Goal: Task Accomplishment & Management: Use online tool/utility

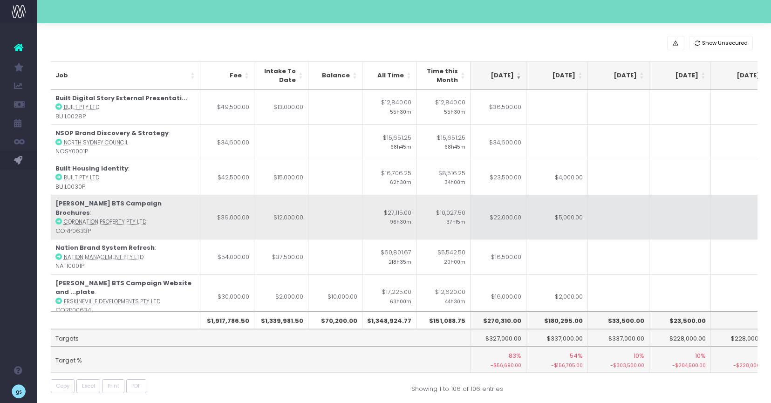
scroll to position [0, 191]
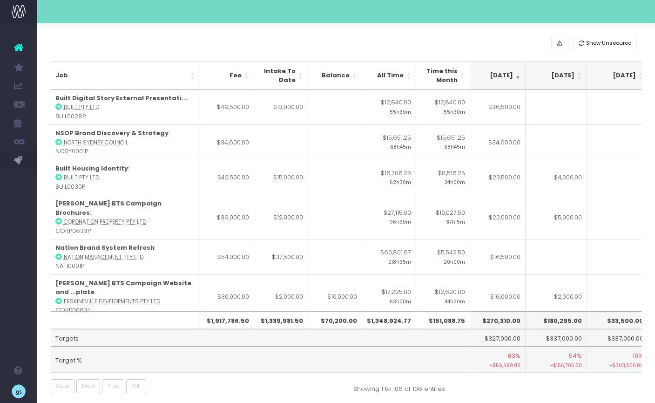
click at [371, 354] on td "Target %" at bounding box center [260, 359] width 419 height 26
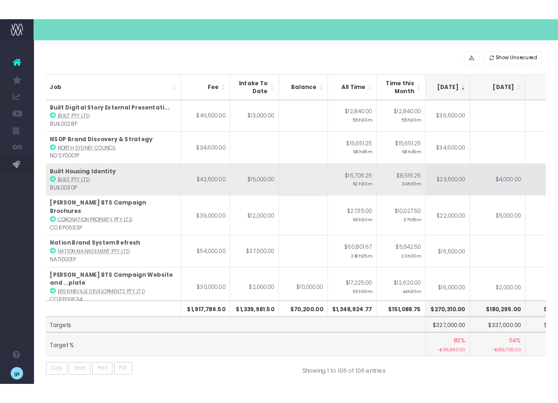
scroll to position [0, 191]
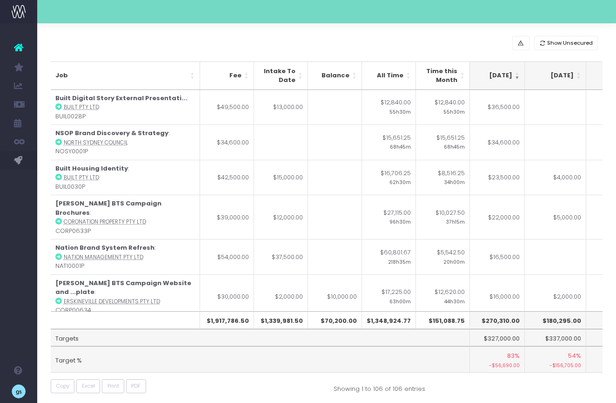
click at [250, 36] on div "Show Unsecured" at bounding box center [327, 43] width 553 height 14
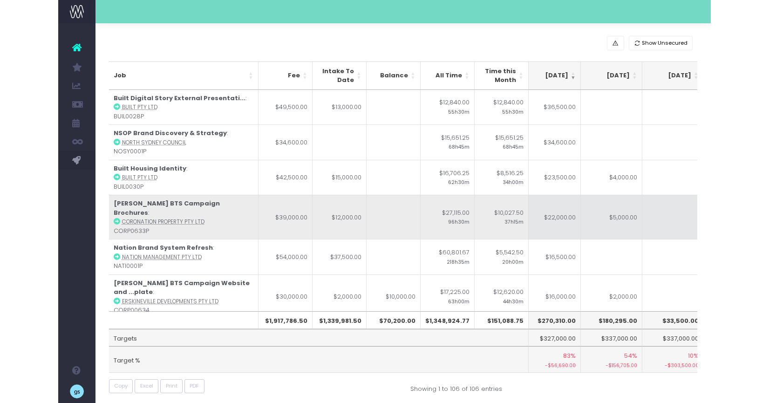
scroll to position [0, 194]
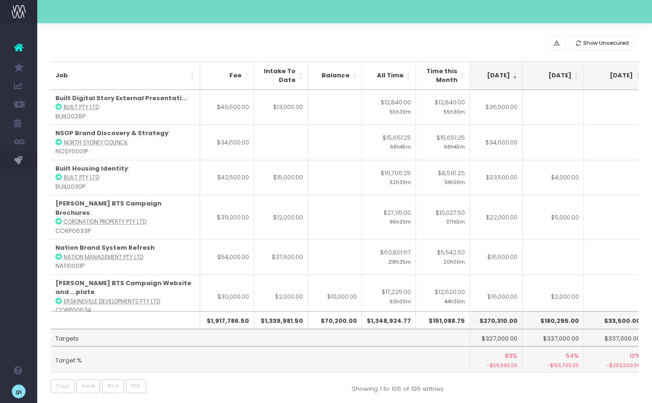
click at [175, 50] on div "Show Unsecured" at bounding box center [345, 43] width 588 height 14
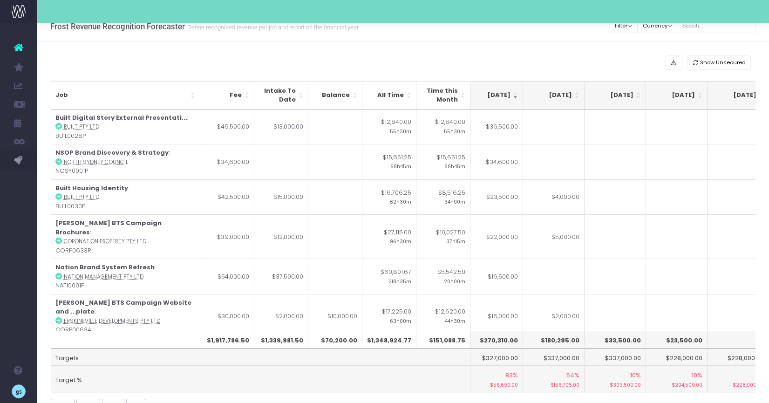
scroll to position [0, 0]
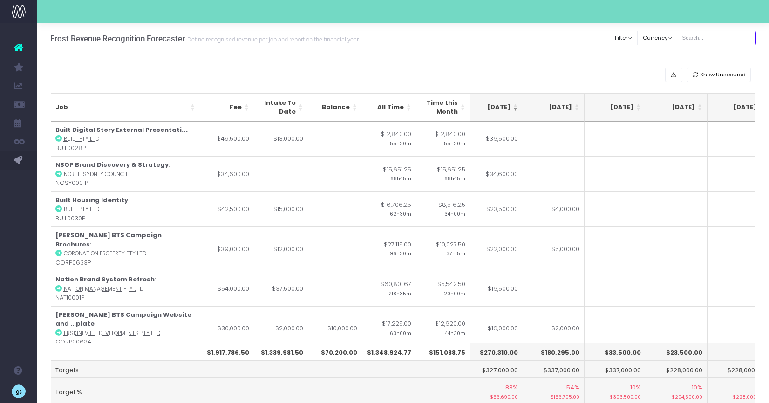
click at [630, 39] on input "text" at bounding box center [715, 38] width 79 height 14
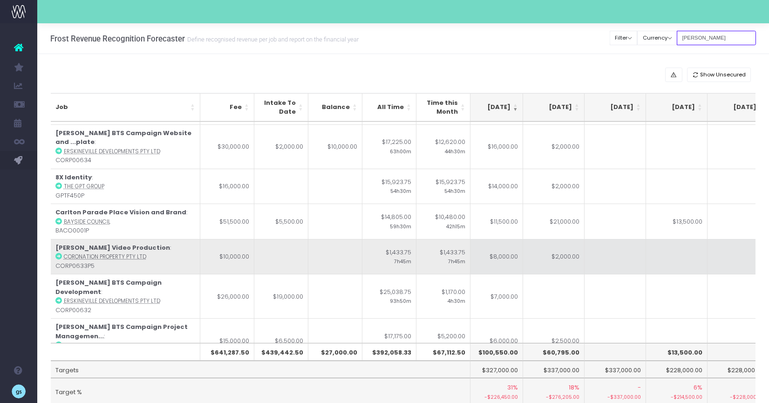
scroll to position [40, 194]
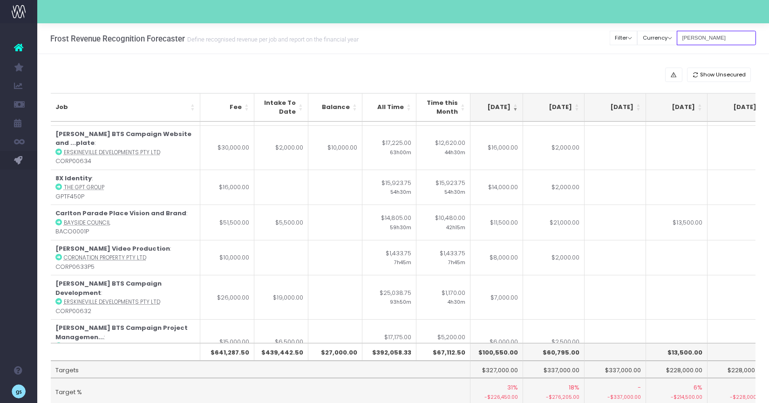
type input "[PERSON_NAME]"
click at [516, 104] on th "[DATE]" at bounding box center [491, 107] width 61 height 28
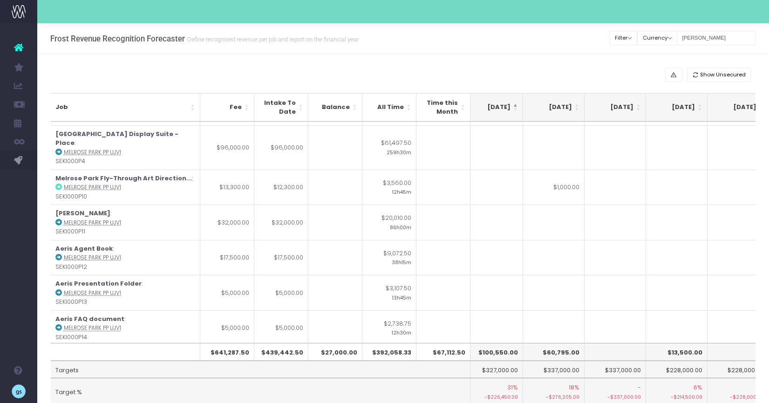
scroll to position [0, 194]
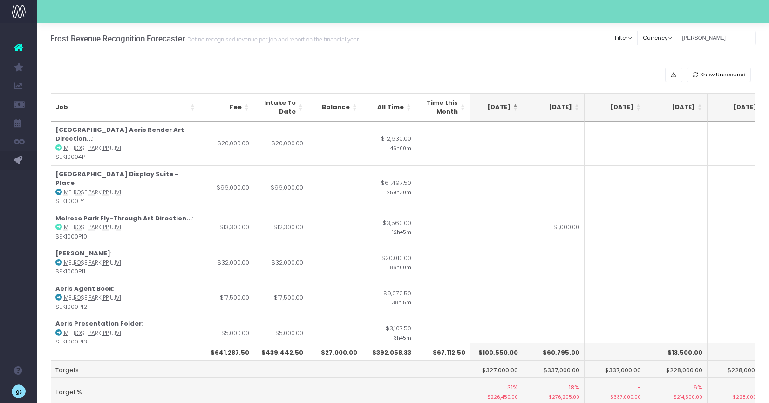
click at [516, 104] on th "[DATE]" at bounding box center [491, 107] width 61 height 28
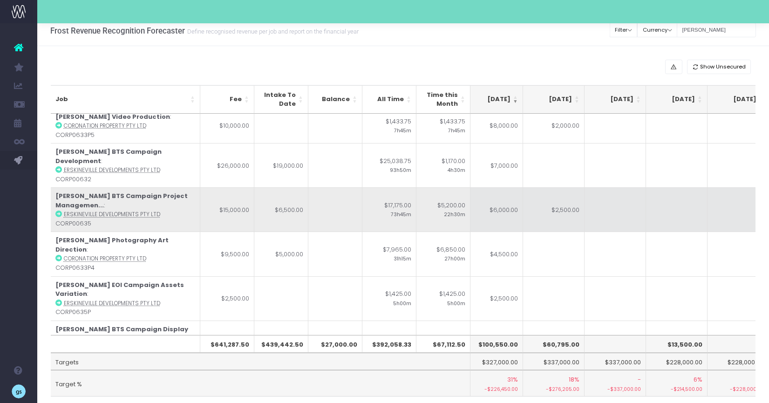
scroll to position [167, 194]
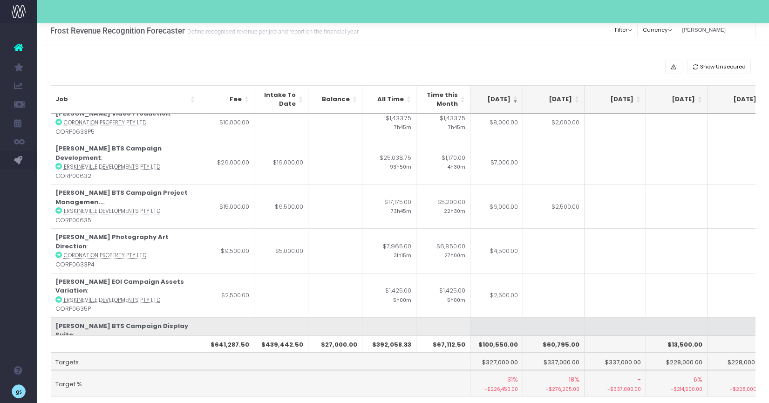
click at [513, 317] on td "$2,000.00" at bounding box center [491, 339] width 61 height 44
type input "$2,000.00"
click at [559, 317] on td at bounding box center [553, 339] width 61 height 44
click at [498, 317] on td at bounding box center [491, 339] width 61 height 44
type input "7000"
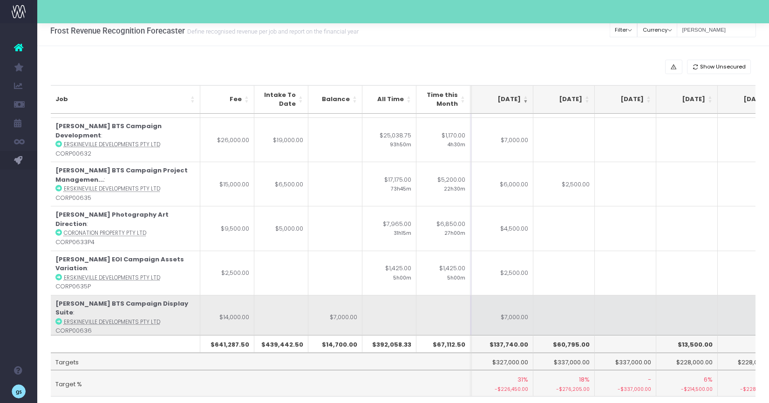
scroll to position [190, 183]
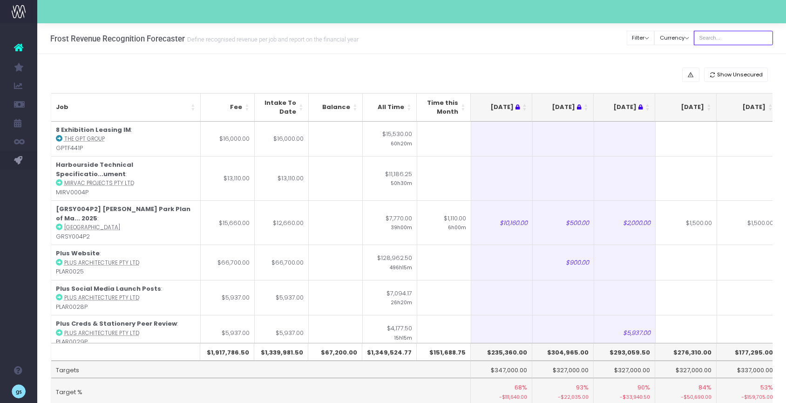
click at [740, 39] on input "text" at bounding box center [733, 38] width 79 height 14
type input "[PERSON_NAME]"
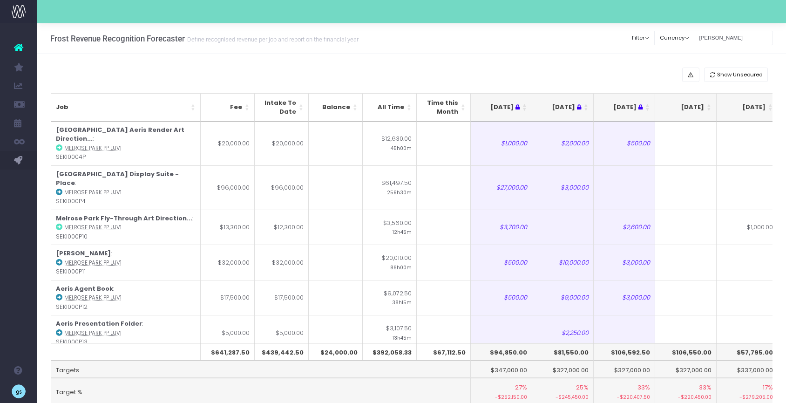
click at [709, 104] on th "[DATE]" at bounding box center [685, 107] width 61 height 28
click at [708, 103] on th "[DATE]" at bounding box center [685, 107] width 61 height 28
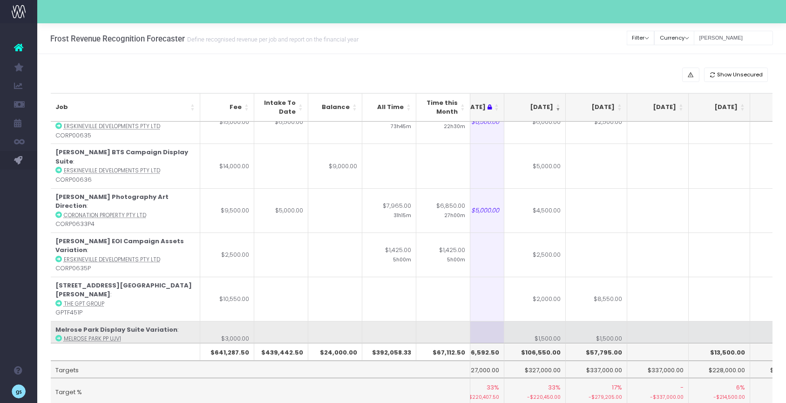
scroll to position [259, 151]
click at [549, 322] on td "$1,500.00" at bounding box center [534, 339] width 61 height 35
type input "\"
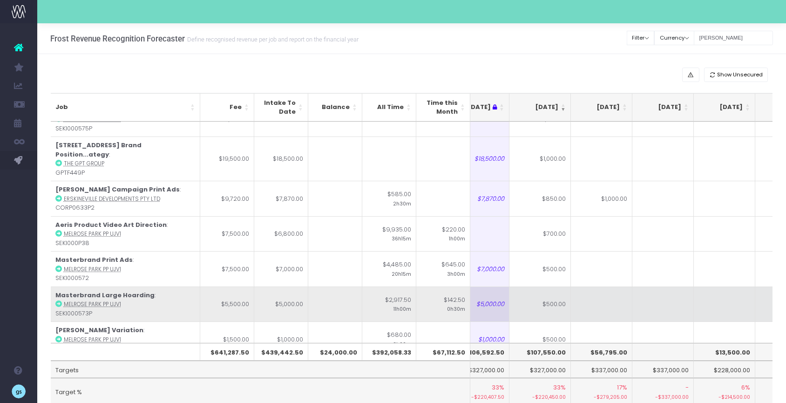
scroll to position [481, 146]
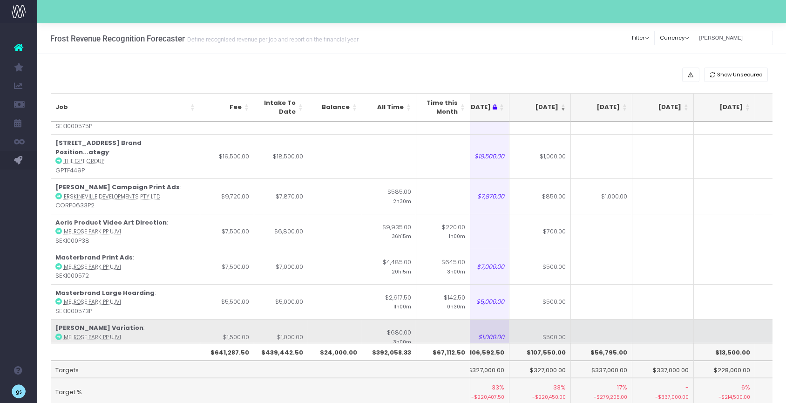
click at [541, 319] on td "$500.00" at bounding box center [539, 336] width 61 height 35
type input "$500.00"
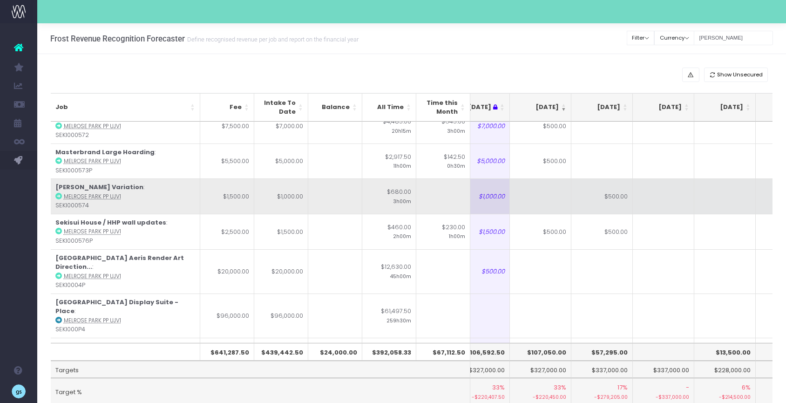
scroll to position [627, 145]
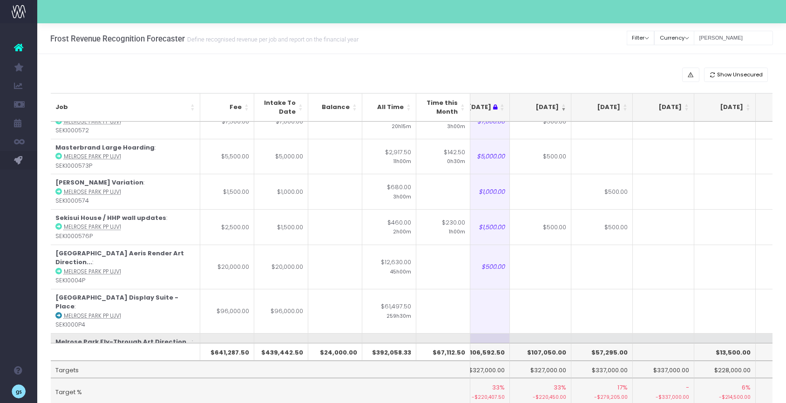
click at [616, 333] on td "$1,000.00" at bounding box center [601, 350] width 61 height 35
type input "500"
click at [546, 333] on td at bounding box center [540, 350] width 61 height 35
type input "500"
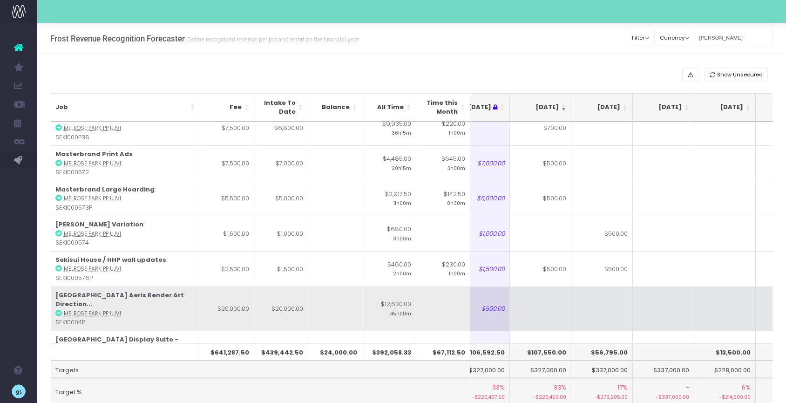
scroll to position [584, 145]
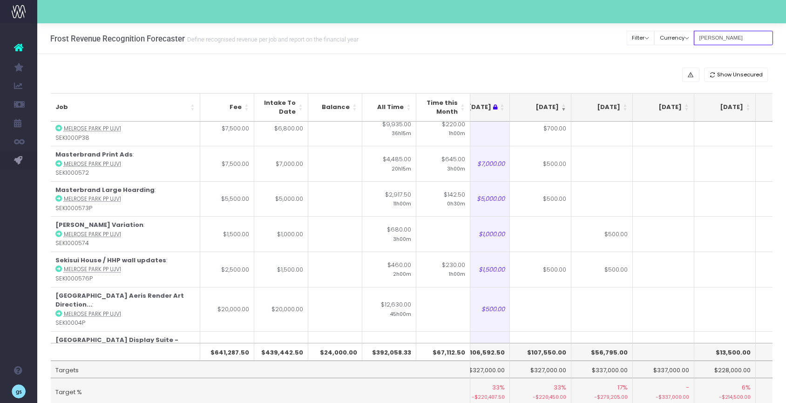
click at [726, 38] on input "[PERSON_NAME]" at bounding box center [733, 38] width 79 height 14
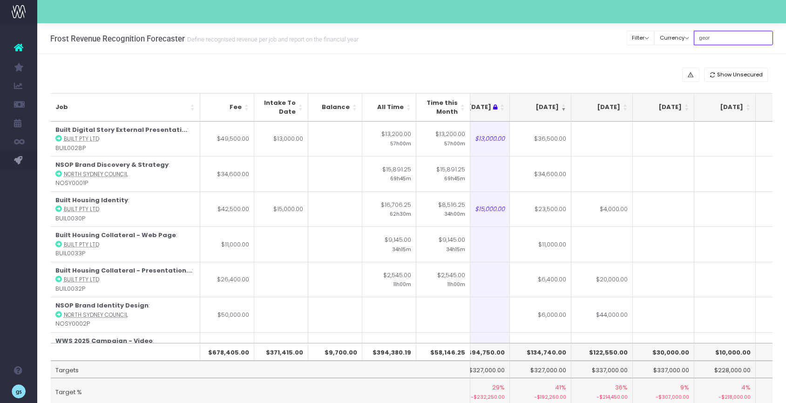
type input "georgia"
click at [597, 63] on div "Show Unsecured Job Fee Intake To Date Balance All Time Time this Month Jun 25 J…" at bounding box center [411, 248] width 749 height 389
click at [624, 76] on div "Show Unsecured" at bounding box center [412, 75] width 722 height 14
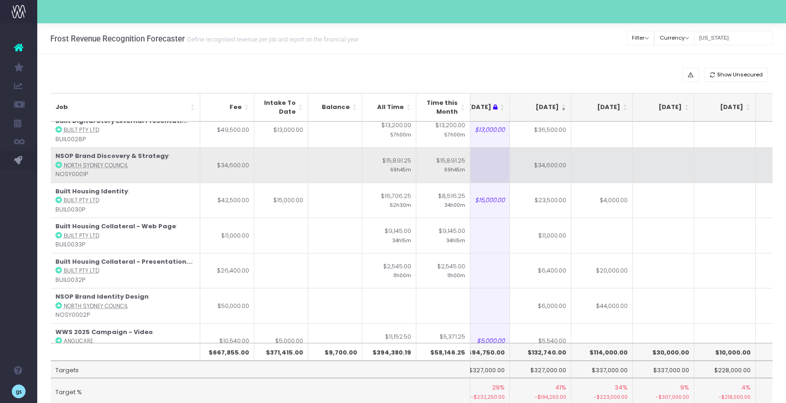
scroll to position [11, 145]
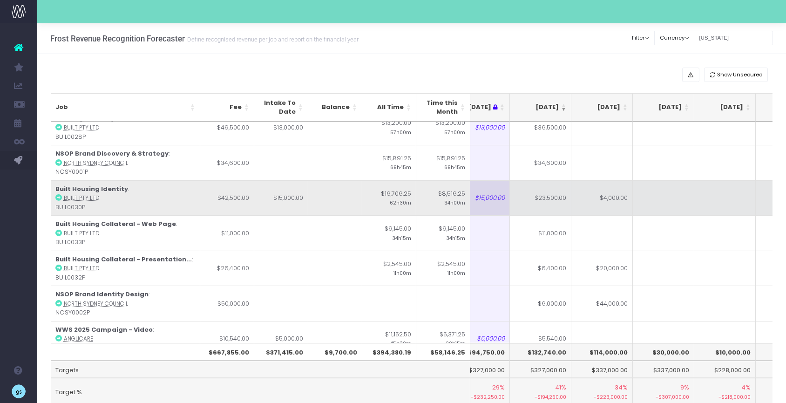
click at [601, 203] on td "$4,000.00" at bounding box center [601, 197] width 61 height 35
click at [544, 204] on td "$23,500.00" at bounding box center [540, 197] width 61 height 35
type input "$23,500.00"
click at [552, 201] on td at bounding box center [540, 197] width 61 height 35
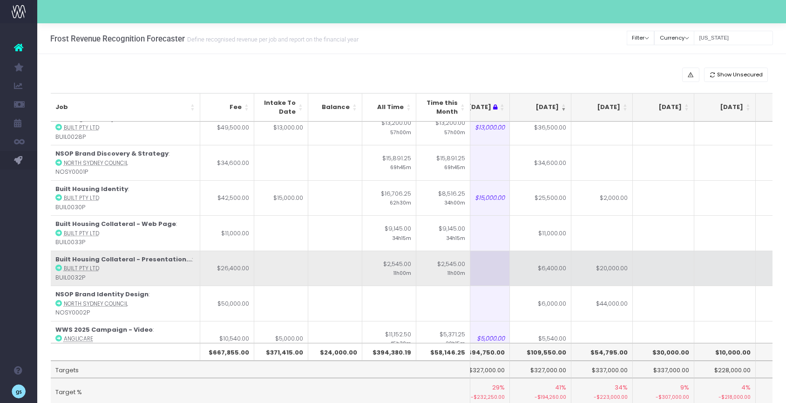
scroll to position [12, 145]
click at [559, 270] on td "$6,400.00" at bounding box center [540, 267] width 61 height 35
type input "12000"
click at [648, 265] on td at bounding box center [663, 267] width 61 height 35
click at [614, 269] on td "$20,000.00" at bounding box center [601, 267] width 61 height 35
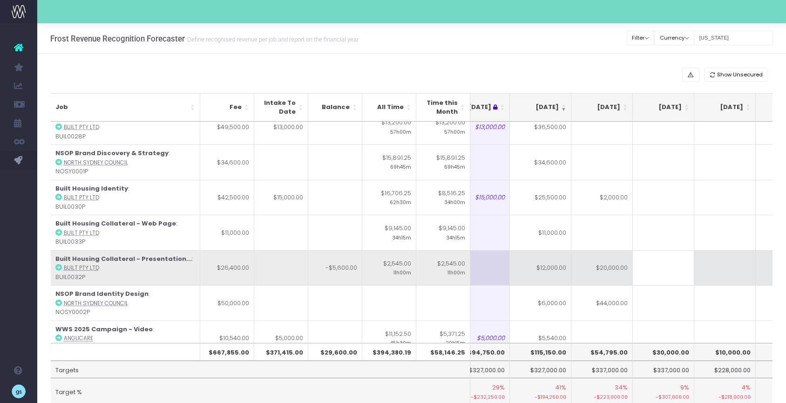
type input "$20,000.00"
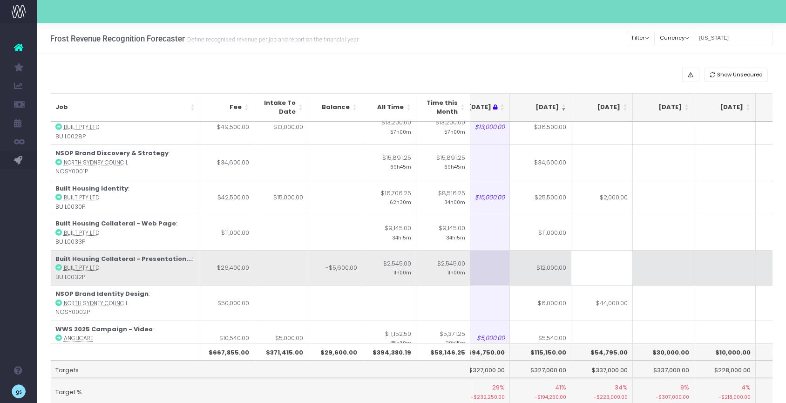
click at [652, 273] on td at bounding box center [663, 267] width 61 height 35
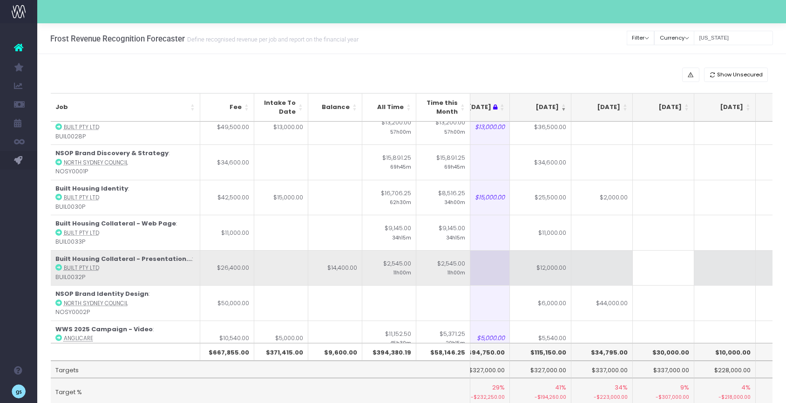
click at [607, 264] on td at bounding box center [601, 267] width 61 height 35
click at [617, 272] on td "$14,400.00" at bounding box center [601, 267] width 61 height 35
type input "$14,400.00"
click at [648, 268] on td at bounding box center [663, 267] width 61 height 35
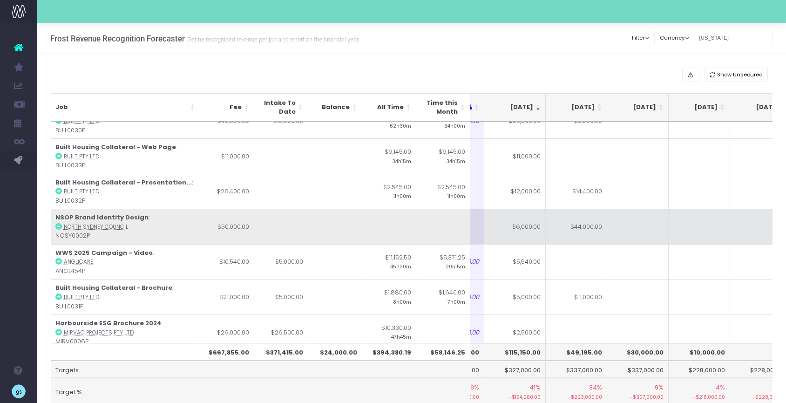
scroll to position [89, 169]
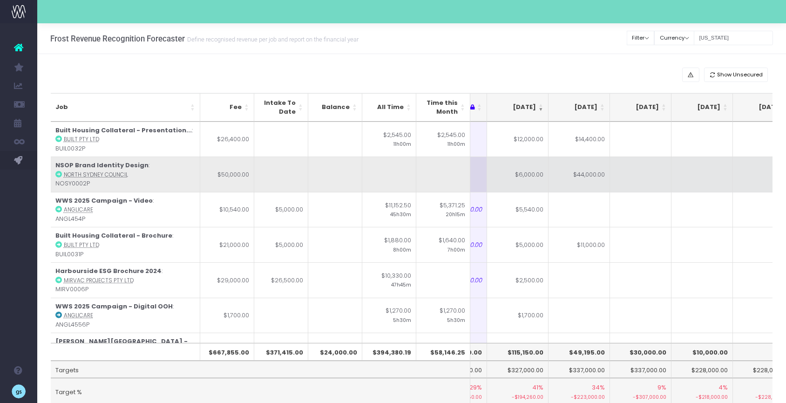
click at [581, 178] on td "$44,000.00" at bounding box center [578, 173] width 61 height 35
type input "$44,000.00"
click at [644, 175] on td at bounding box center [640, 173] width 61 height 35
click at [578, 168] on td "$44,000.00" at bounding box center [578, 173] width 61 height 35
type input "$44,000.00"
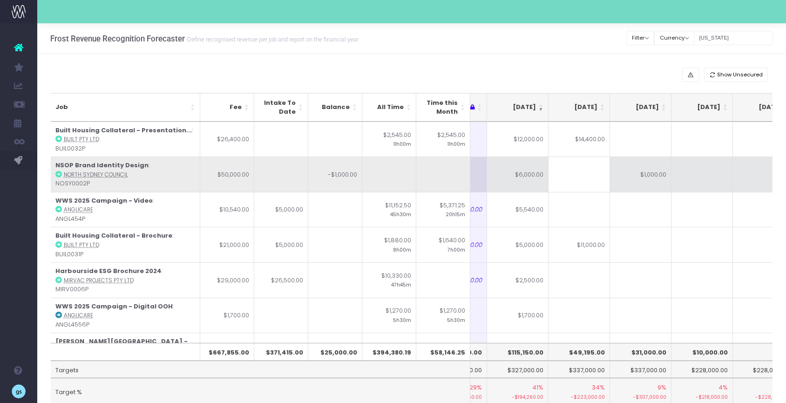
click at [639, 176] on td "$1,000.00" at bounding box center [640, 173] width 61 height 35
type input "$1,000.00"
click at [559, 176] on td at bounding box center [578, 173] width 61 height 35
click at [634, 179] on td "$1,000.00" at bounding box center [640, 173] width 61 height 35
type input "$1,000.00"
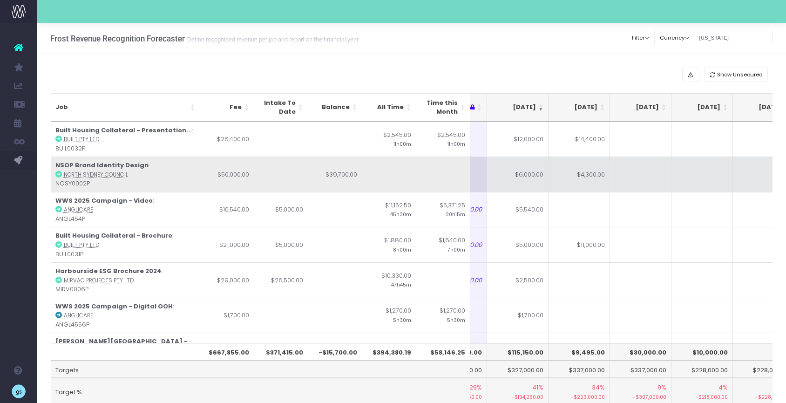
click at [578, 177] on td "$4,300.00" at bounding box center [578, 173] width 61 height 35
type input "$4,300.00"
click at [631, 178] on td at bounding box center [640, 173] width 61 height 35
click at [577, 177] on td at bounding box center [578, 173] width 61 height 35
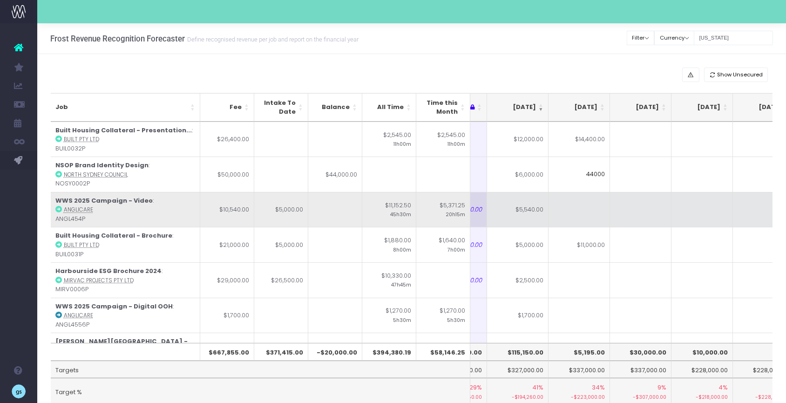
type input "44000"
click at [652, 208] on td at bounding box center [640, 209] width 61 height 35
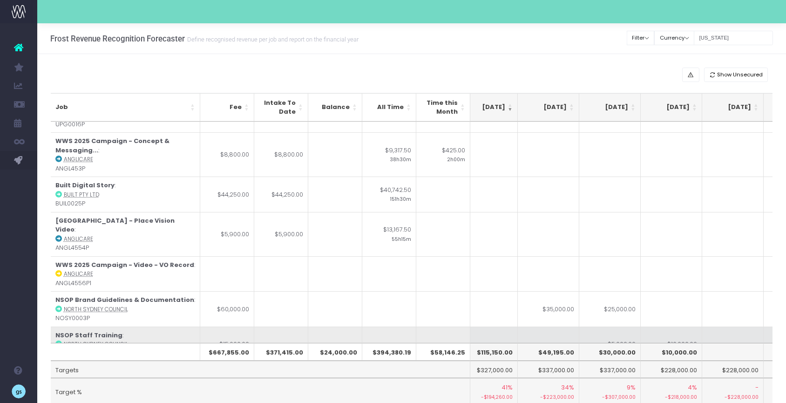
scroll to position [0, 218]
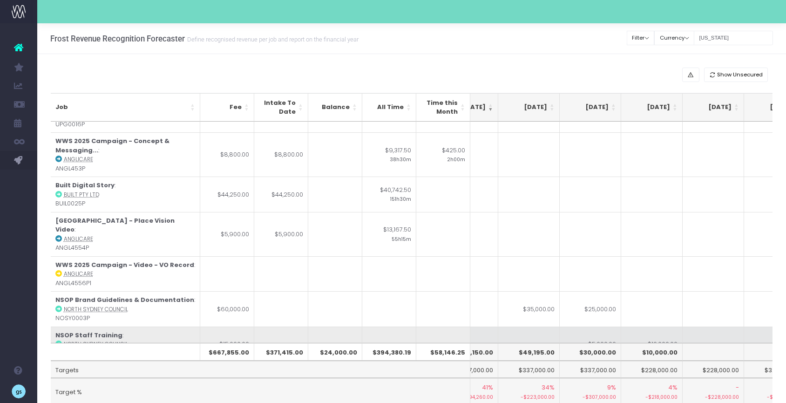
click at [527, 327] on td at bounding box center [528, 343] width 61 height 35
click at [657, 326] on td "$10,000.00" at bounding box center [651, 343] width 61 height 35
type input "$10,000.00"
click at [576, 326] on td "$5,000.00" at bounding box center [590, 343] width 61 height 35
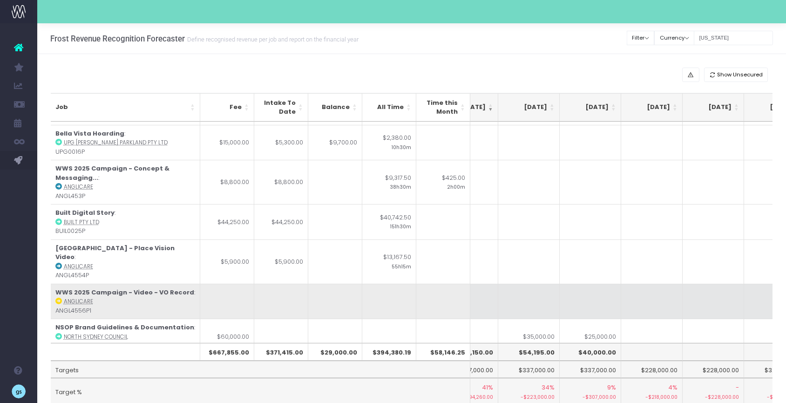
scroll to position [745, 218]
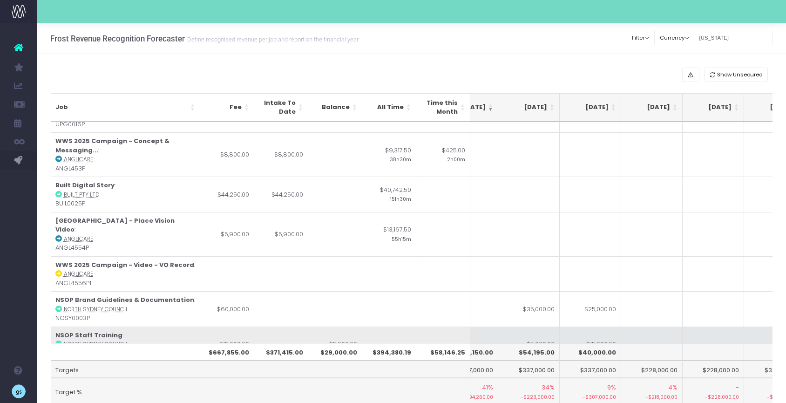
click at [524, 326] on td "$5,000.00" at bounding box center [528, 343] width 61 height 35
type input "2"
click at [654, 328] on td at bounding box center [651, 343] width 61 height 35
click at [596, 326] on td at bounding box center [590, 343] width 61 height 35
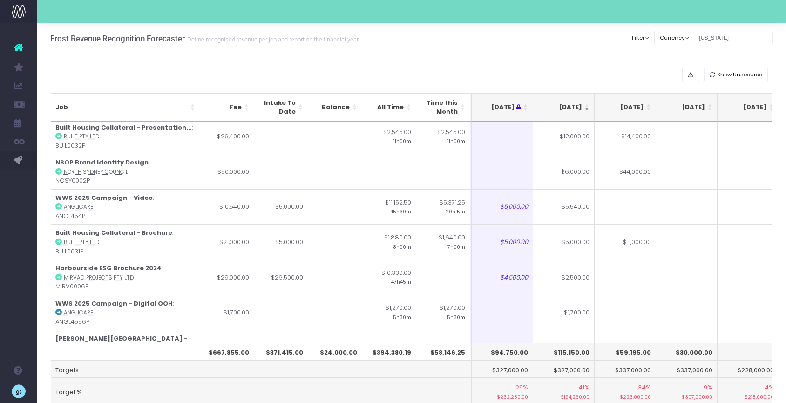
scroll to position [143, 131]
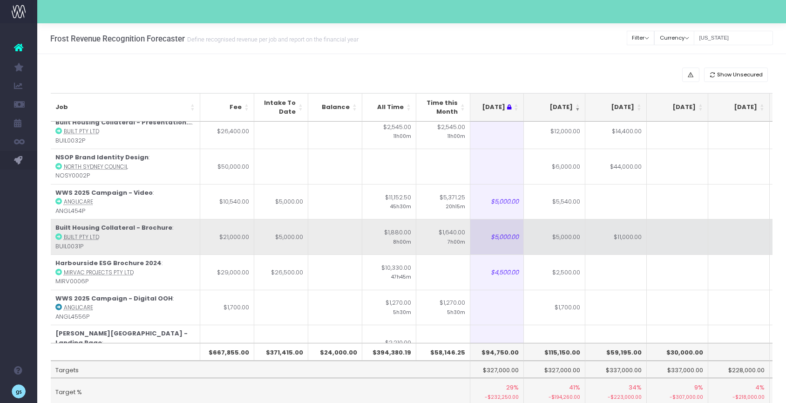
click at [561, 237] on td "$5,000.00" at bounding box center [554, 236] width 61 height 35
click at [627, 243] on td "$11,000.00" at bounding box center [615, 236] width 61 height 35
click at [567, 235] on td "$5,000.00" at bounding box center [554, 236] width 61 height 35
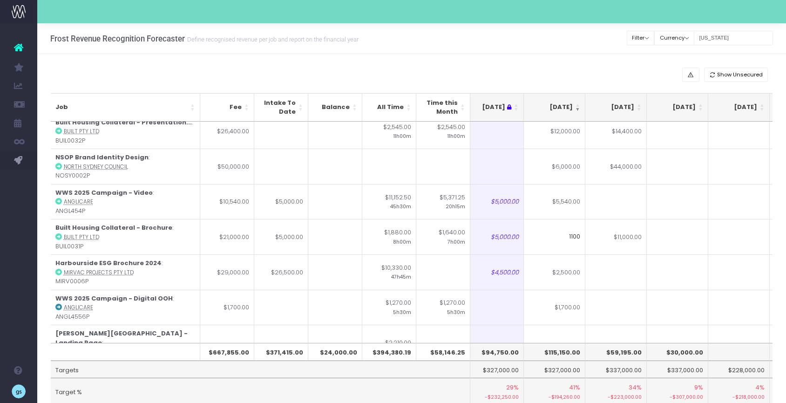
type input "11000"
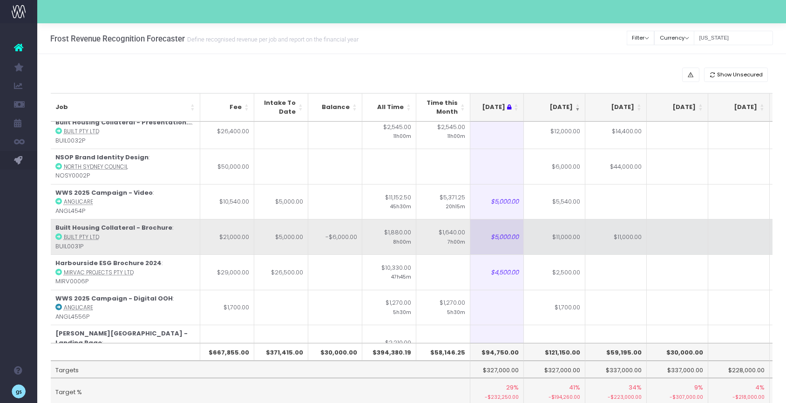
click at [666, 235] on td at bounding box center [677, 236] width 61 height 35
click at [619, 238] on td "$11,000.00" at bounding box center [615, 236] width 61 height 35
type input "$11,000.00"
click at [620, 230] on td "$6,000.00" at bounding box center [615, 236] width 61 height 35
click at [618, 231] on td "$7,000.00" at bounding box center [615, 236] width 61 height 35
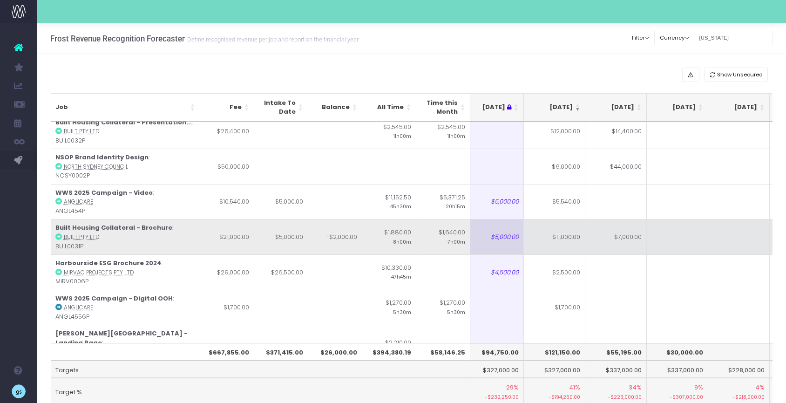
type input "$7,000.00"
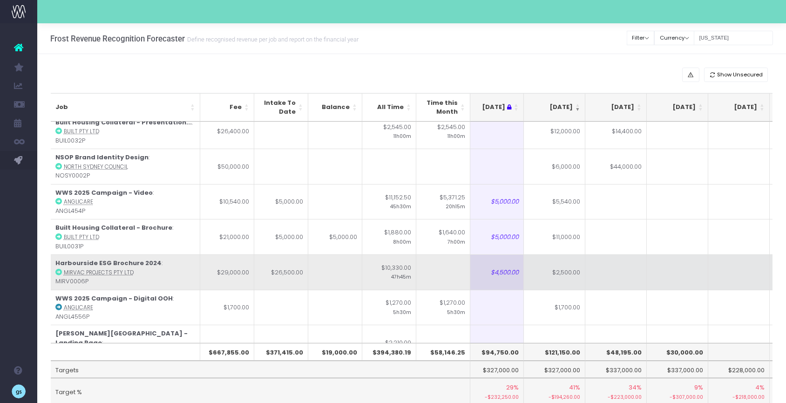
click at [662, 277] on td at bounding box center [677, 271] width 61 height 35
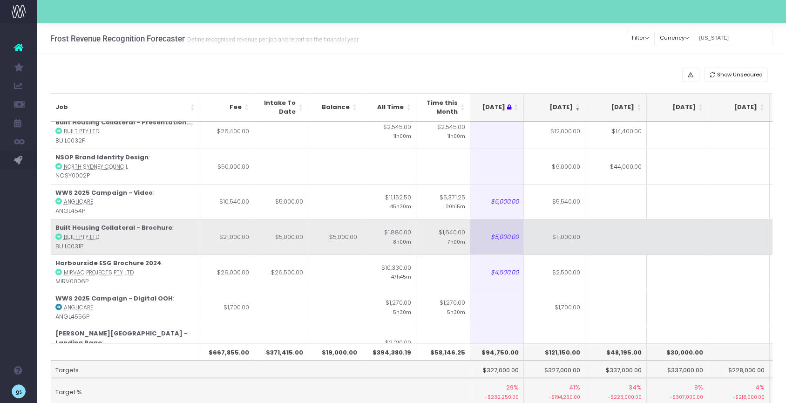
click at [615, 236] on td at bounding box center [615, 236] width 61 height 35
type input "5000"
click at [67, 237] on abbr "Built Pty Ltd" at bounding box center [81, 236] width 35 height 7
click at [58, 236] on icon at bounding box center [58, 236] width 7 height 7
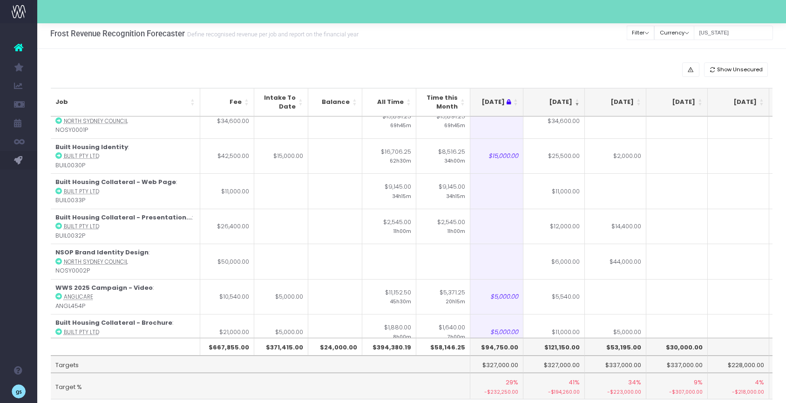
scroll to position [0, 132]
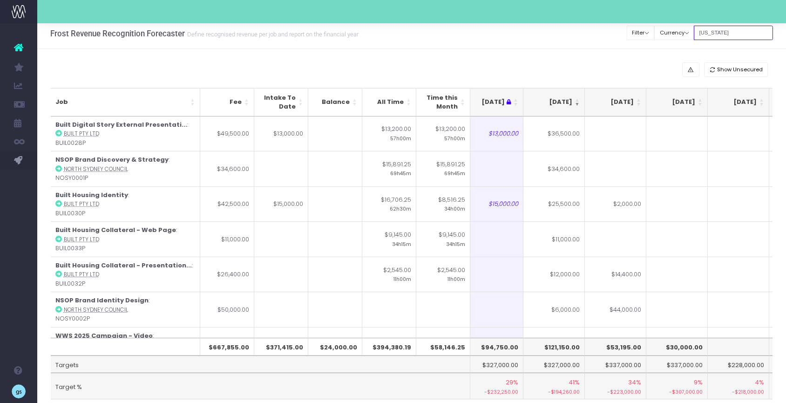
click at [726, 33] on input "georgia" at bounding box center [733, 33] width 79 height 14
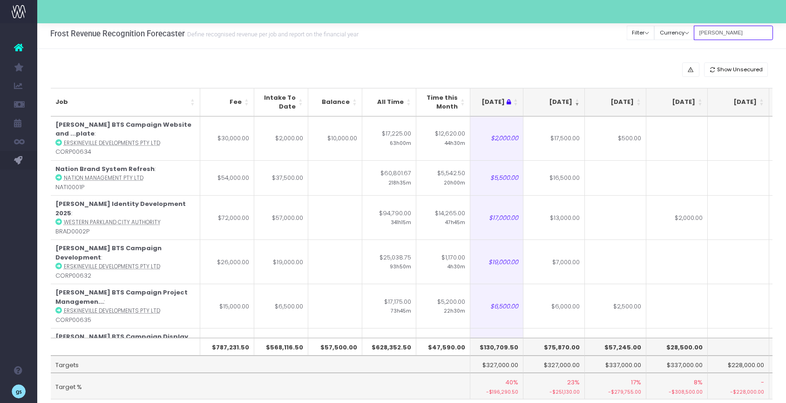
type input "inez"
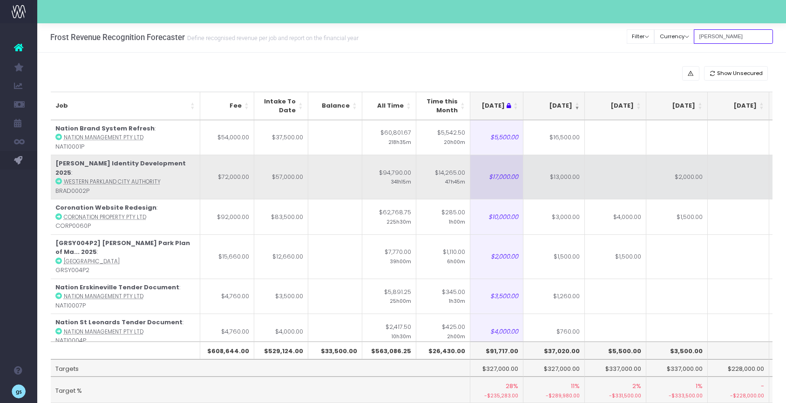
scroll to position [0, 0]
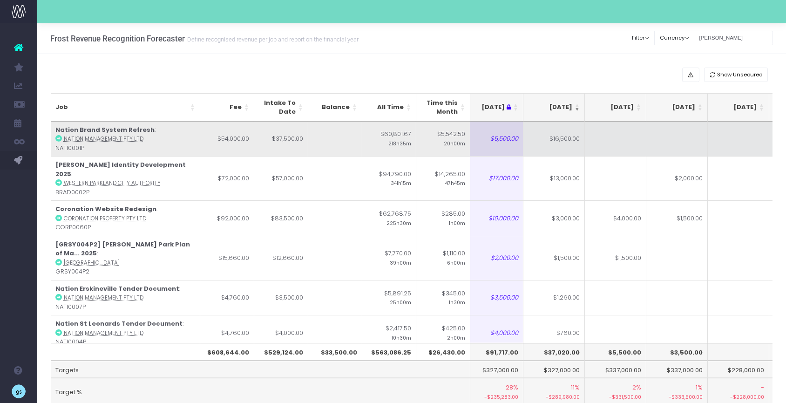
click at [550, 140] on td "$16,500.00" at bounding box center [553, 139] width 61 height 35
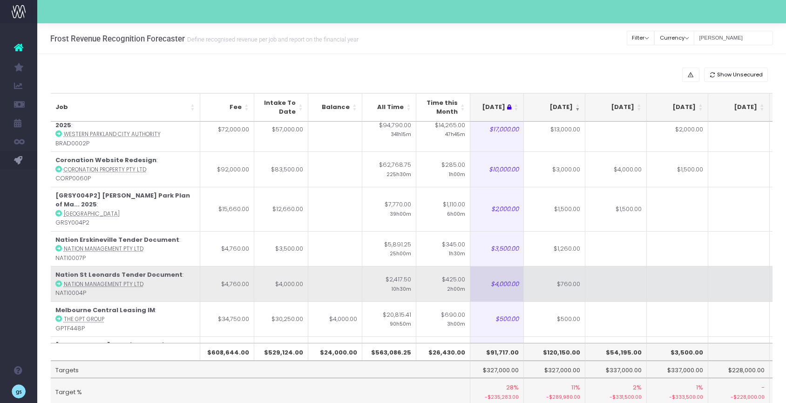
scroll to position [49, 131]
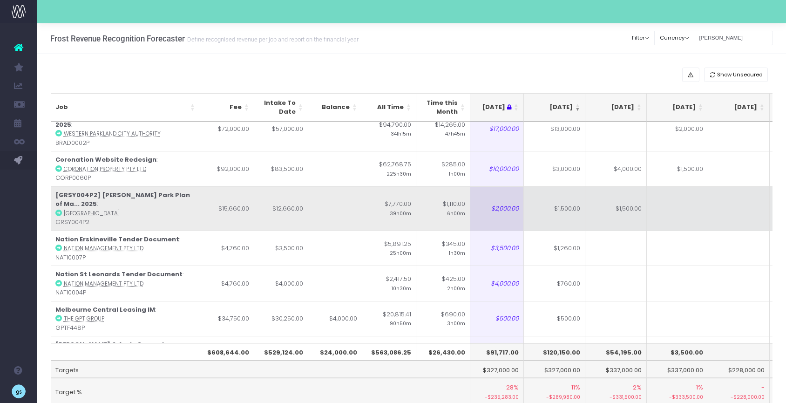
click at [567, 197] on td "$1,500.00" at bounding box center [554, 208] width 61 height 44
type input "1000"
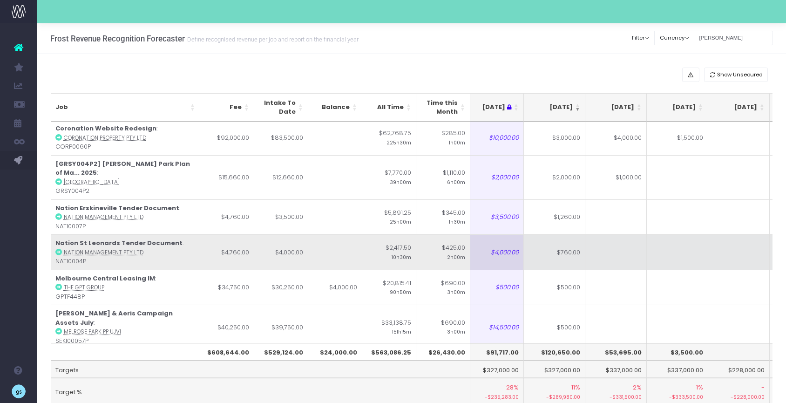
scroll to position [74, 131]
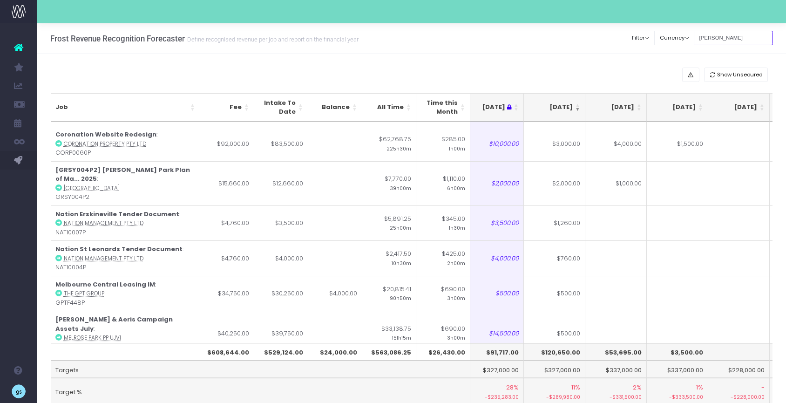
click at [724, 36] on input "inez" at bounding box center [733, 38] width 79 height 14
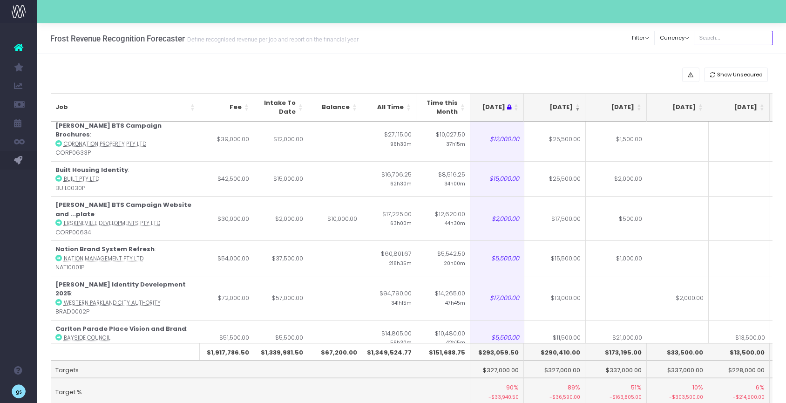
scroll to position [0, 131]
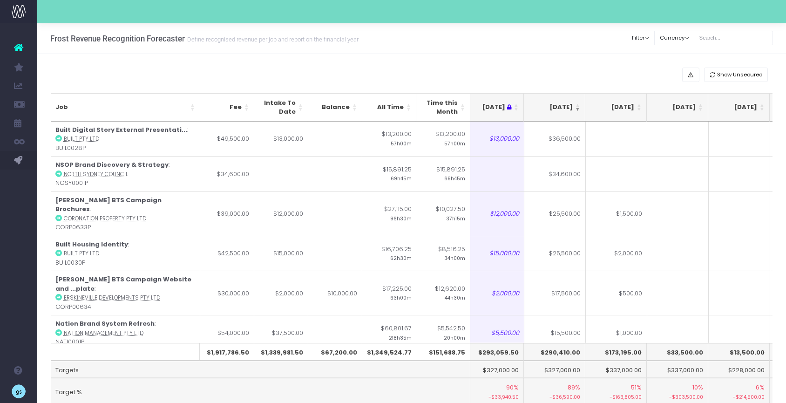
click at [418, 62] on div "Show Unsecured Job Fee Intake To Date Balance All Time Time this Month Jun 25 J…" at bounding box center [411, 248] width 749 height 389
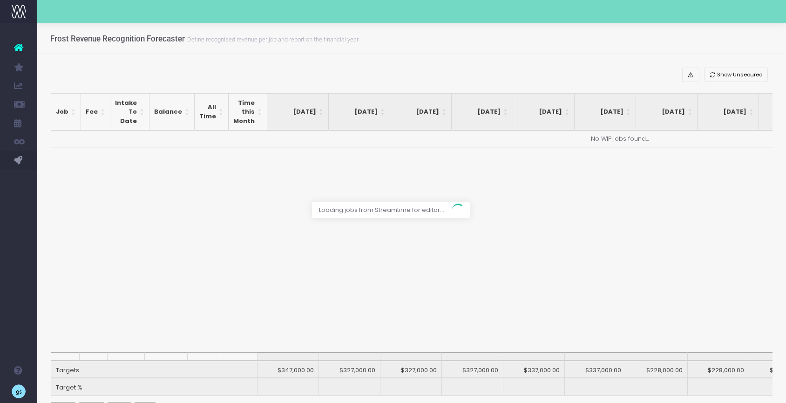
click at [442, 69] on div at bounding box center [393, 201] width 786 height 403
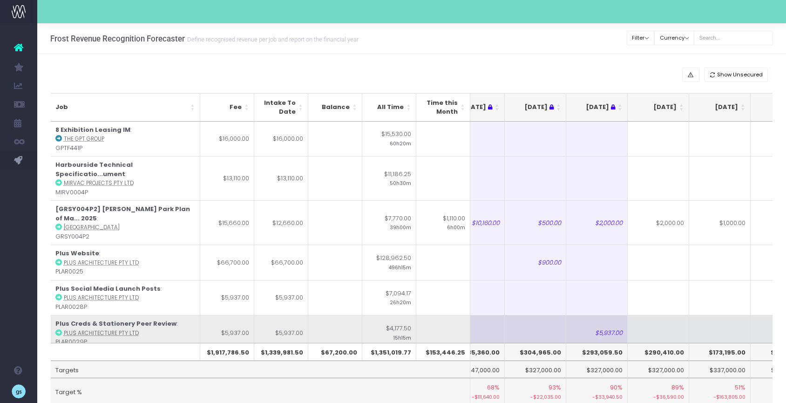
scroll to position [0, 32]
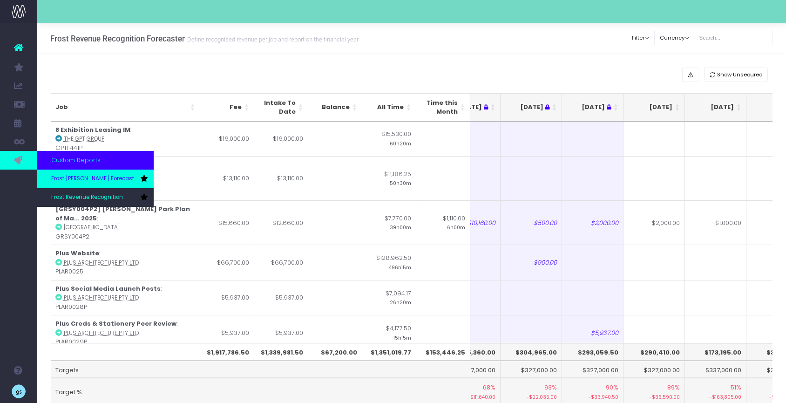
click at [82, 181] on span "Frost [PERSON_NAME] Forecast" at bounding box center [92, 179] width 83 height 8
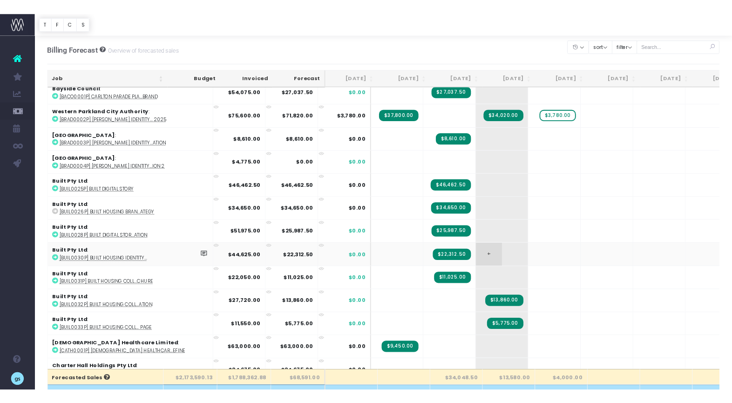
scroll to position [255, 0]
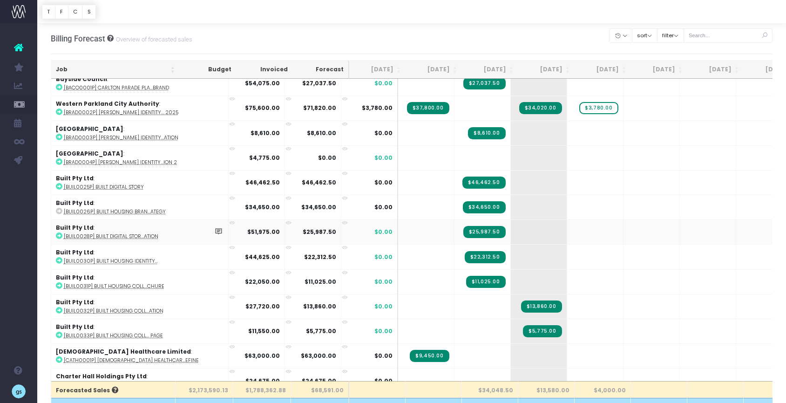
click at [72, 236] on abbr "[BUIL0028P] Built Digital Stor...ation" at bounding box center [111, 236] width 95 height 7
click at [567, 256] on span "+" at bounding box center [581, 256] width 28 height 24
click at [567, 241] on span "+" at bounding box center [581, 232] width 28 height 24
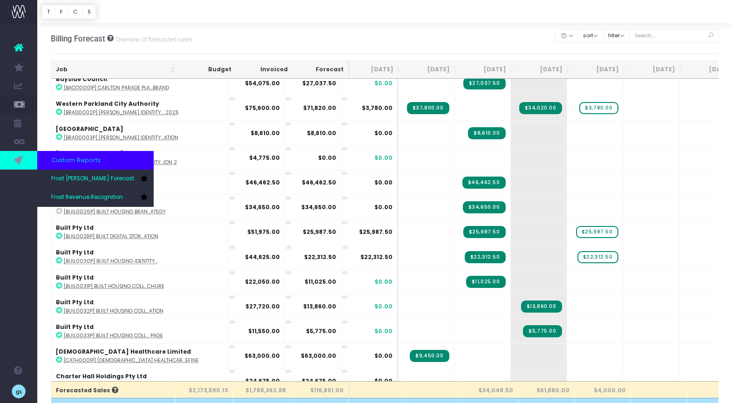
click at [13, 159] on link at bounding box center [18, 160] width 37 height 19
click at [78, 199] on span "Frost Revenue Recognition" at bounding box center [87, 197] width 72 height 8
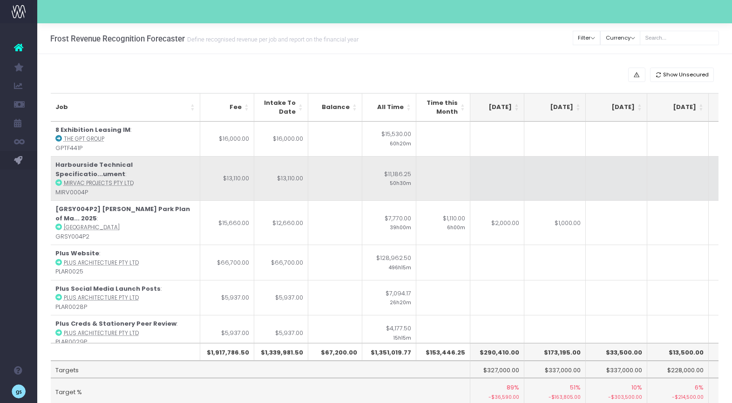
scroll to position [0, 190]
